Goal: Transaction & Acquisition: Purchase product/service

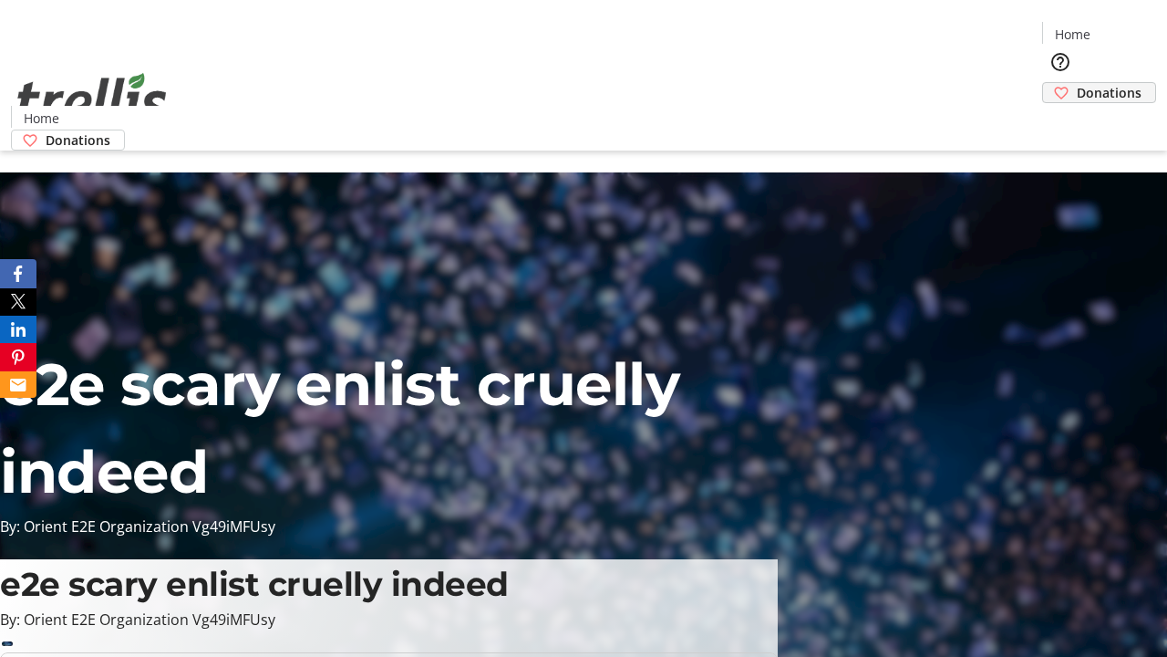
click at [1077, 83] on span "Donations" at bounding box center [1109, 92] width 65 height 19
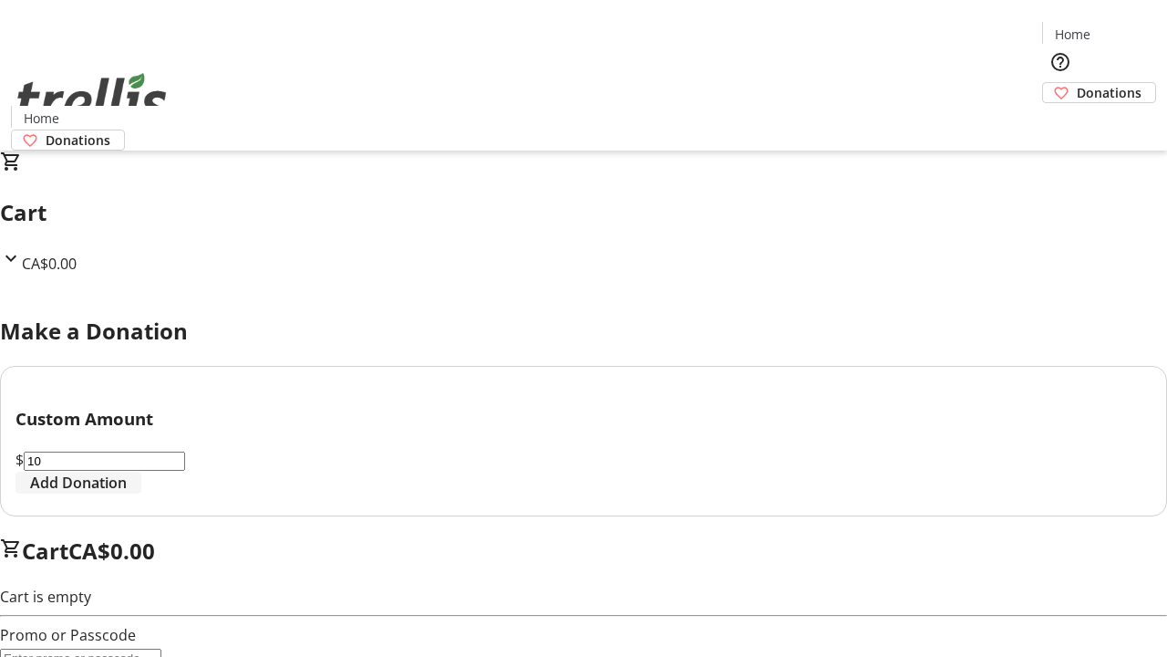
click at [127, 493] on span "Add Donation" at bounding box center [78, 482] width 97 height 22
select select "CA"
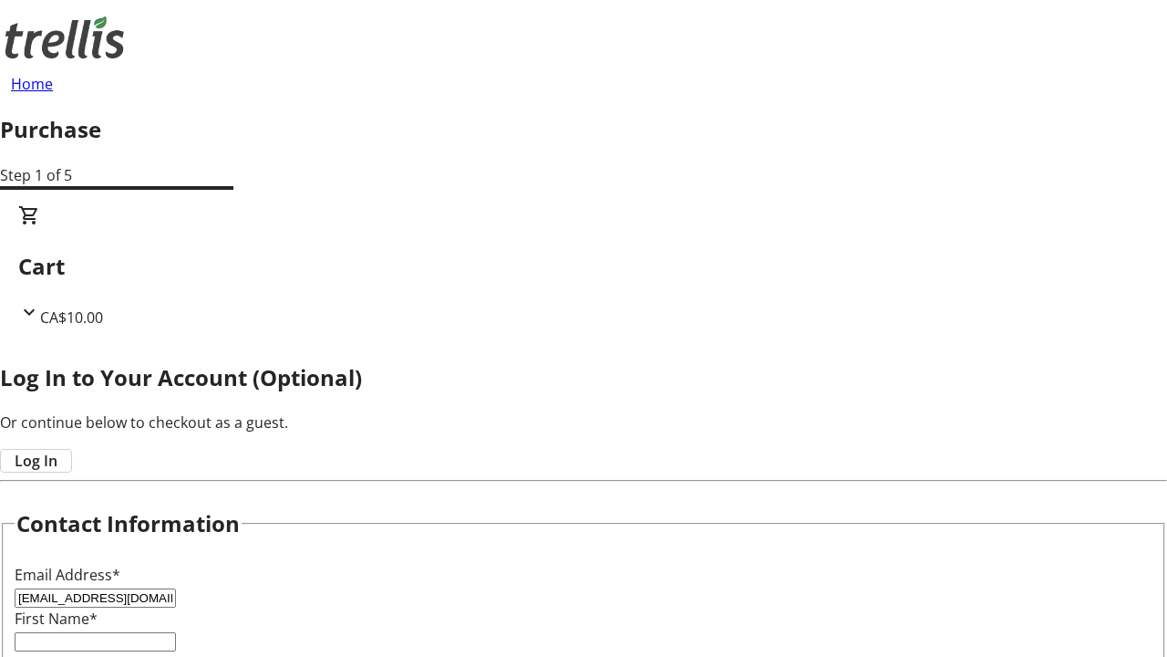
type input "[EMAIL_ADDRESS][DOMAIN_NAME]"
type input "Talon"
type input "[PERSON_NAME]"
type input "[STREET_ADDRESS][PERSON_NAME]"
type input "Kelowna"
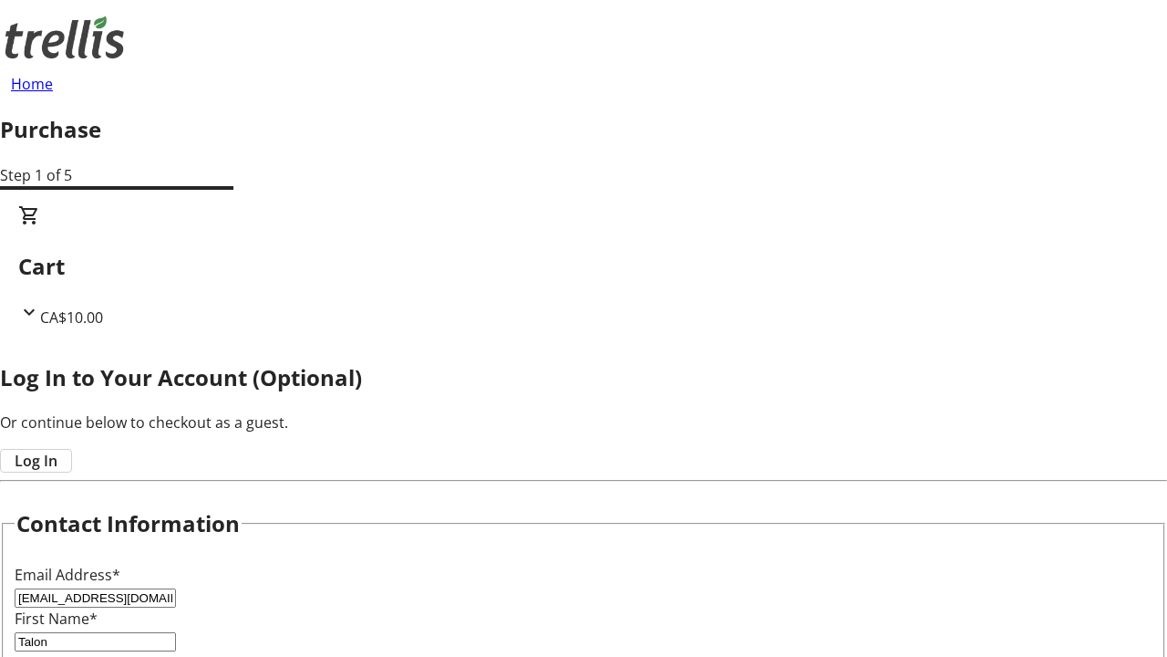
select select "BC"
type input "Kelowna"
type input "V1Y 0C2"
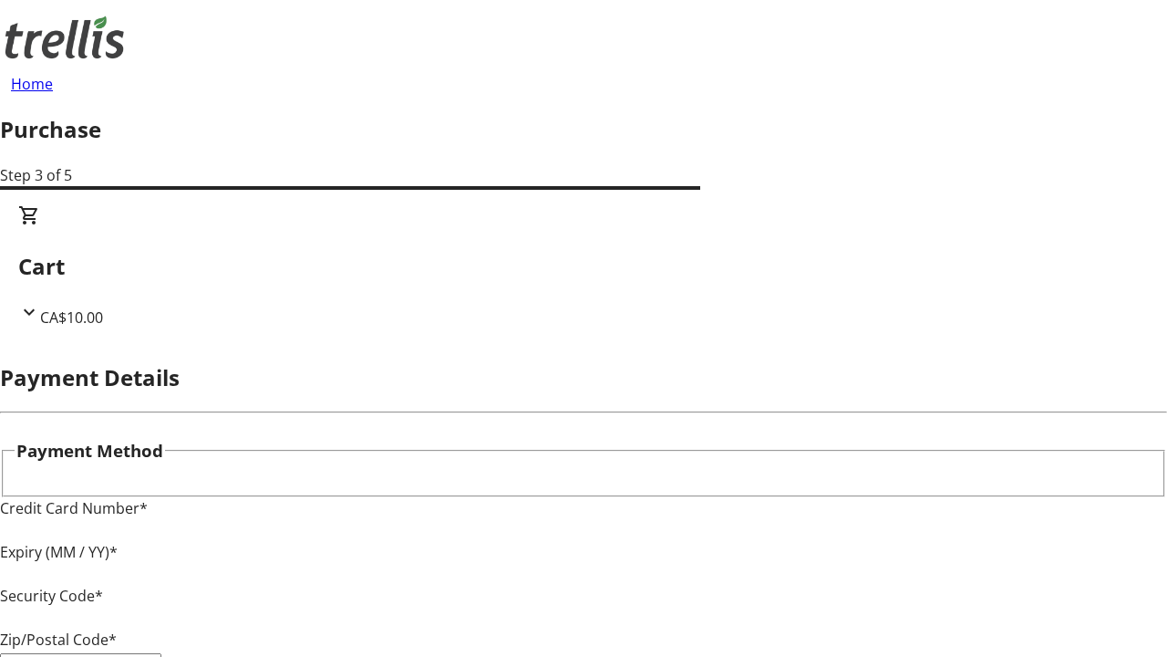
type input "V1Y 0C2"
